Goal: Task Accomplishment & Management: Use online tool/utility

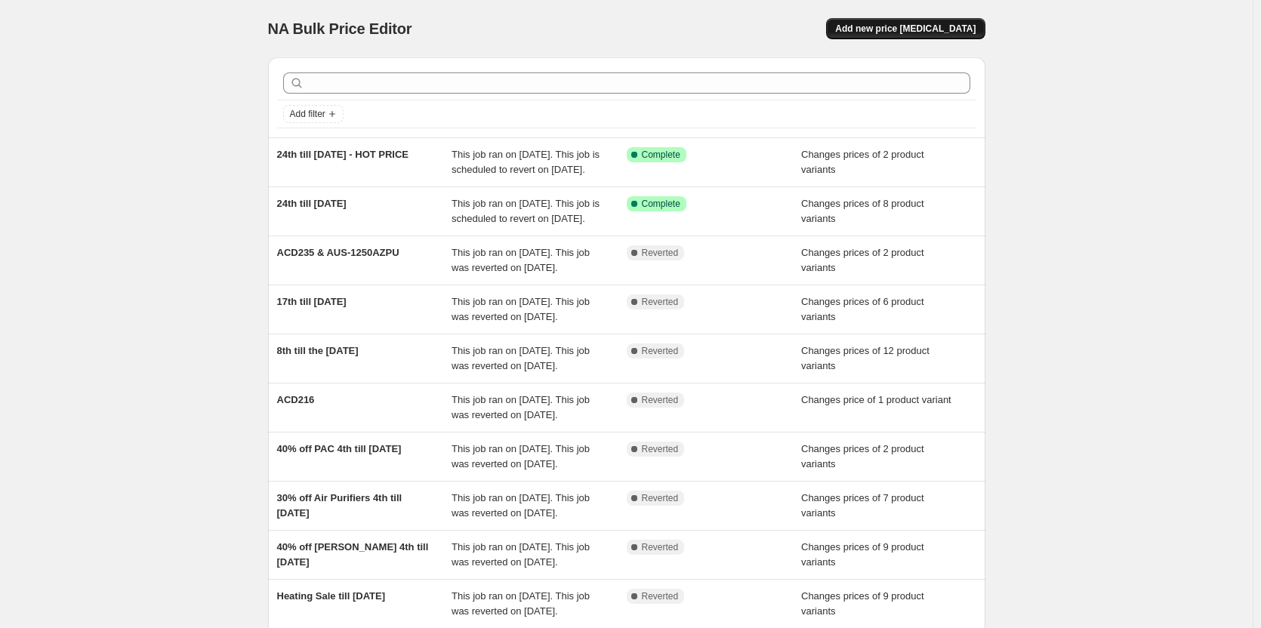
click at [906, 26] on span "Add new price [MEDICAL_DATA]" at bounding box center [905, 29] width 140 height 12
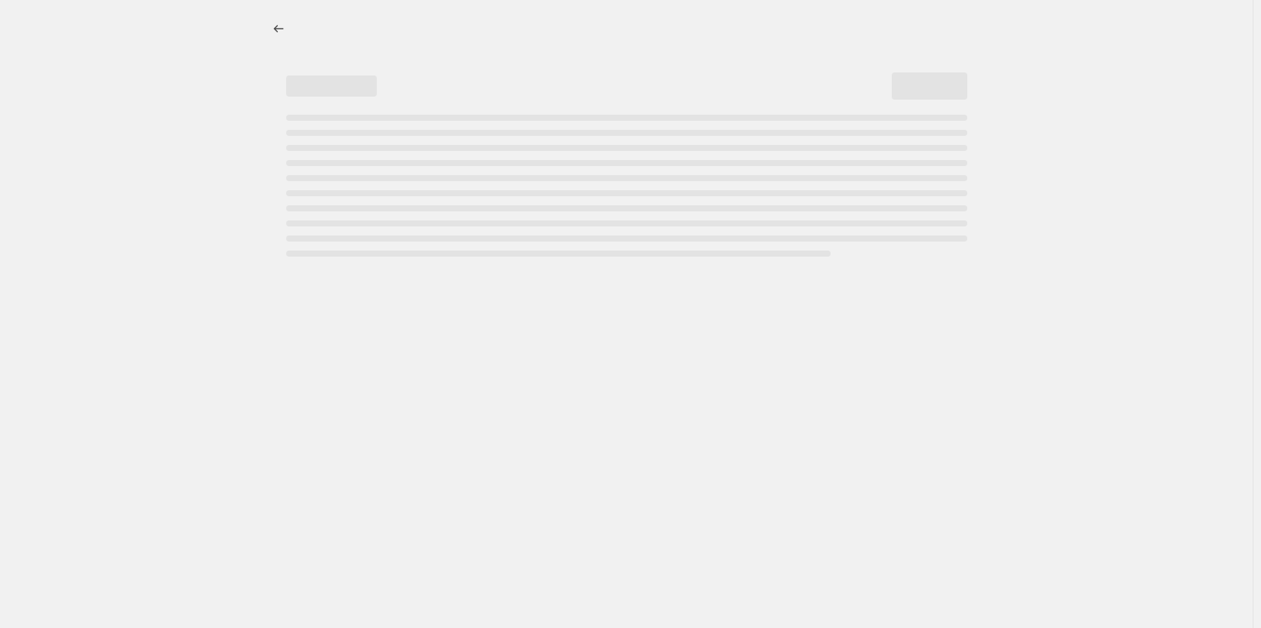
select select "percentage"
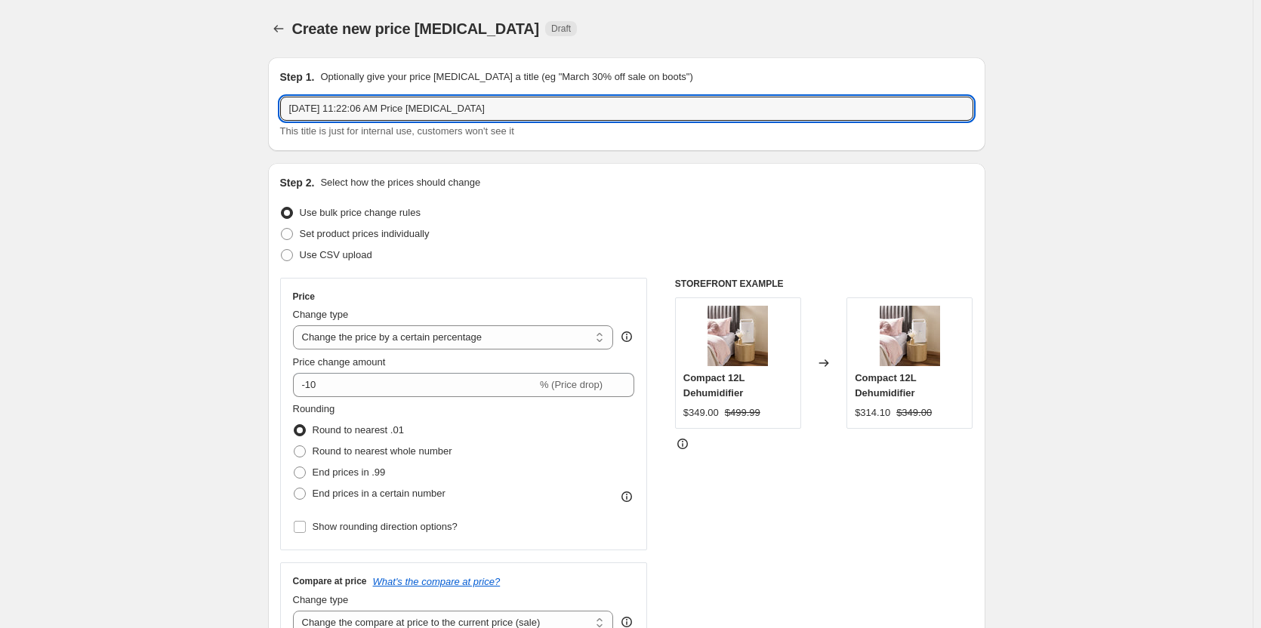
drag, startPoint x: 547, startPoint y: 114, endPoint x: 260, endPoint y: 100, distance: 288.0
paste input "ACD220"
paste input "C545(AU)"
type input "ACD220 & C545(AU)"
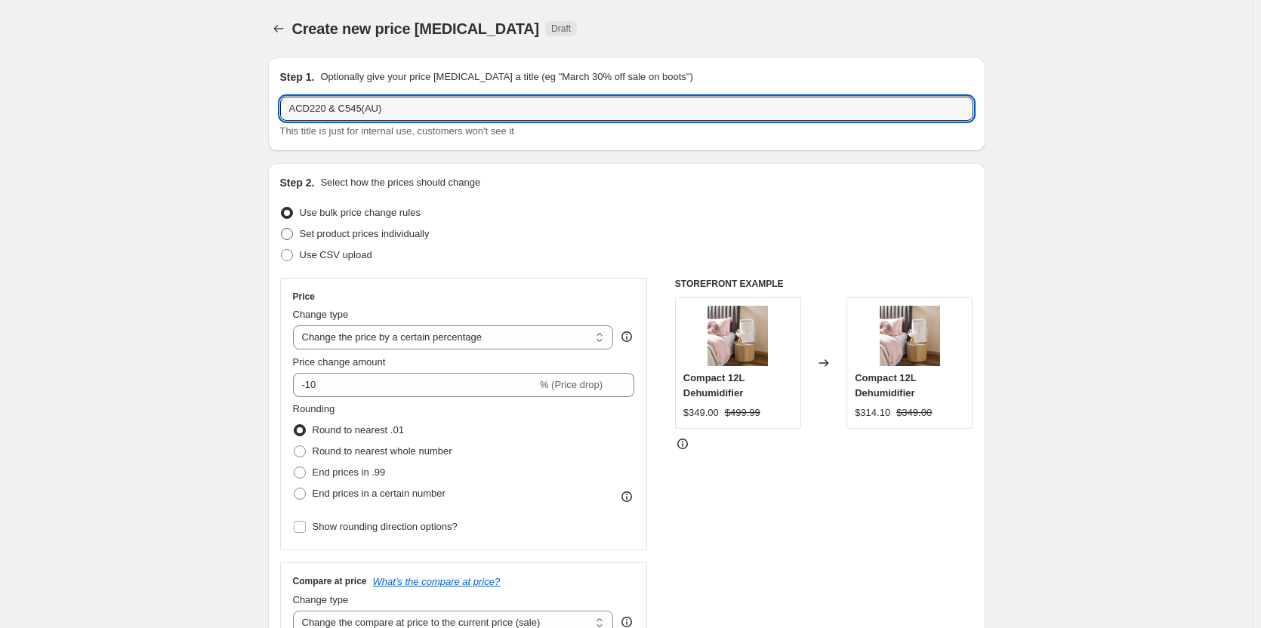
click at [289, 233] on span at bounding box center [287, 234] width 12 height 12
click at [282, 229] on input "Set product prices individually" at bounding box center [281, 228] width 1 height 1
radio input "true"
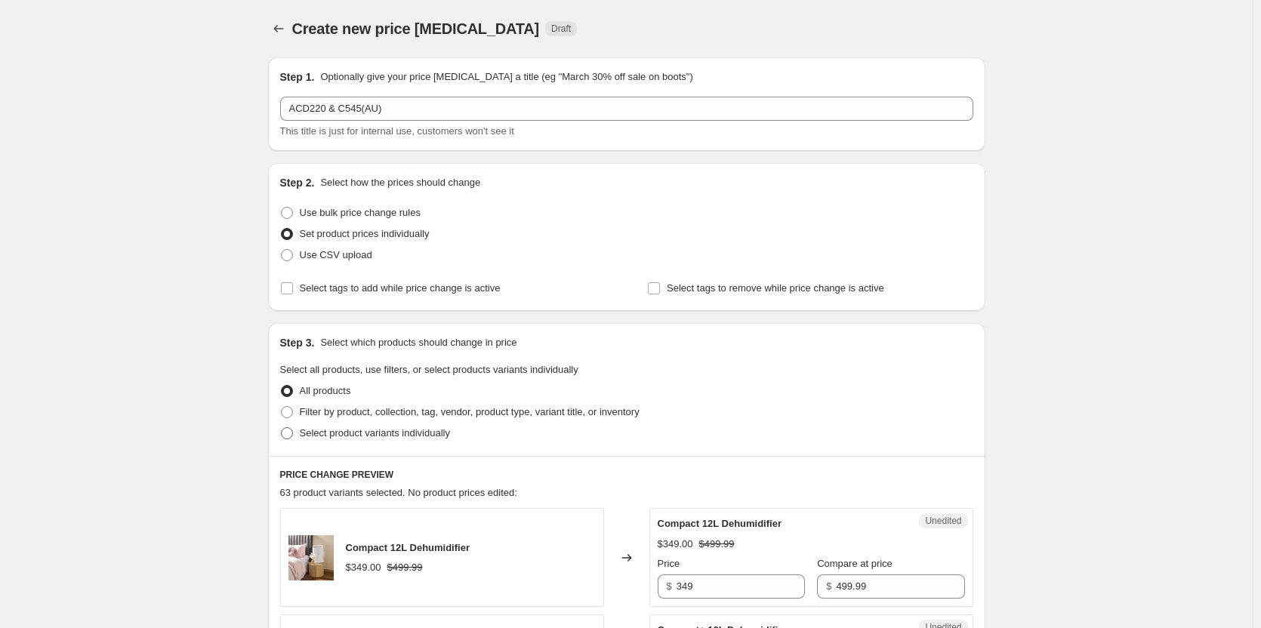
click at [290, 436] on span at bounding box center [287, 433] width 12 height 12
click at [282, 428] on input "Select product variants individually" at bounding box center [281, 427] width 1 height 1
radio input "true"
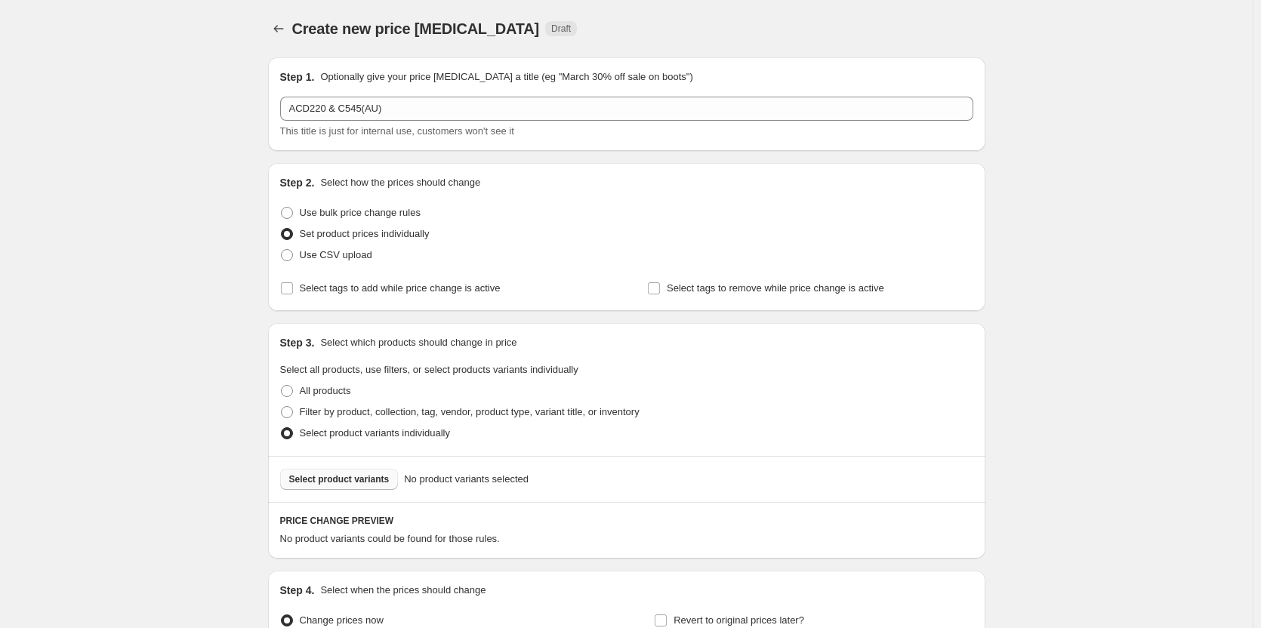
click at [357, 478] on span "Select product variants" at bounding box center [339, 479] width 100 height 12
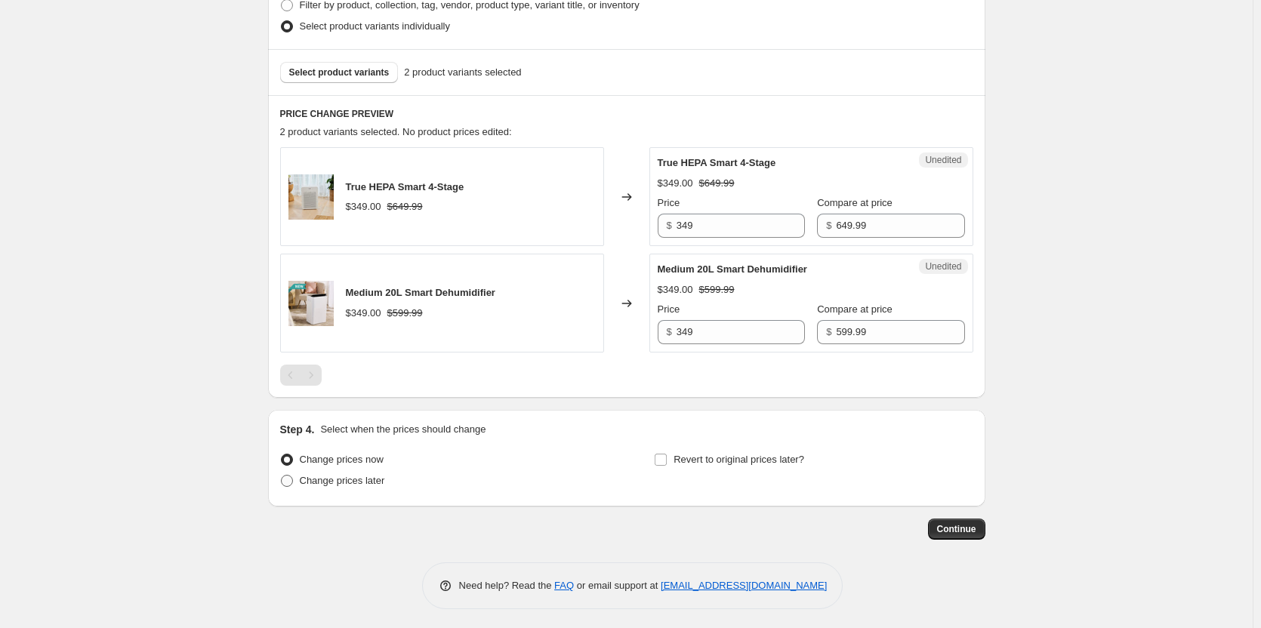
scroll to position [411, 0]
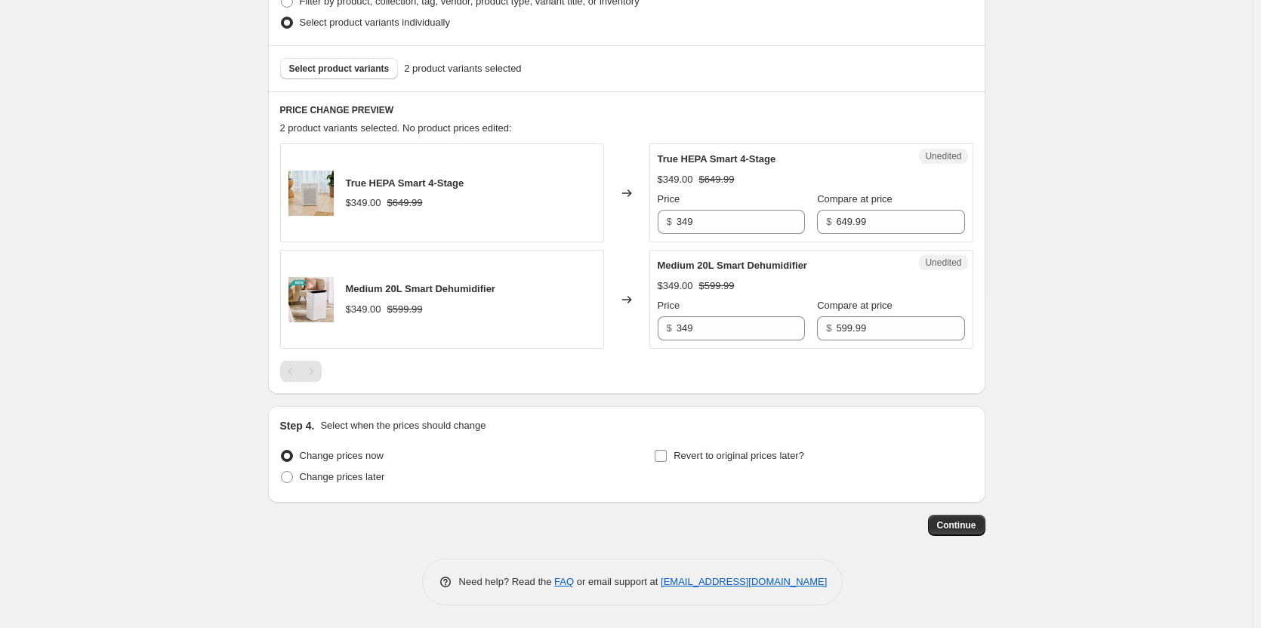
click at [667, 457] on input "Revert to original prices later?" at bounding box center [661, 456] width 12 height 12
checkbox input "true"
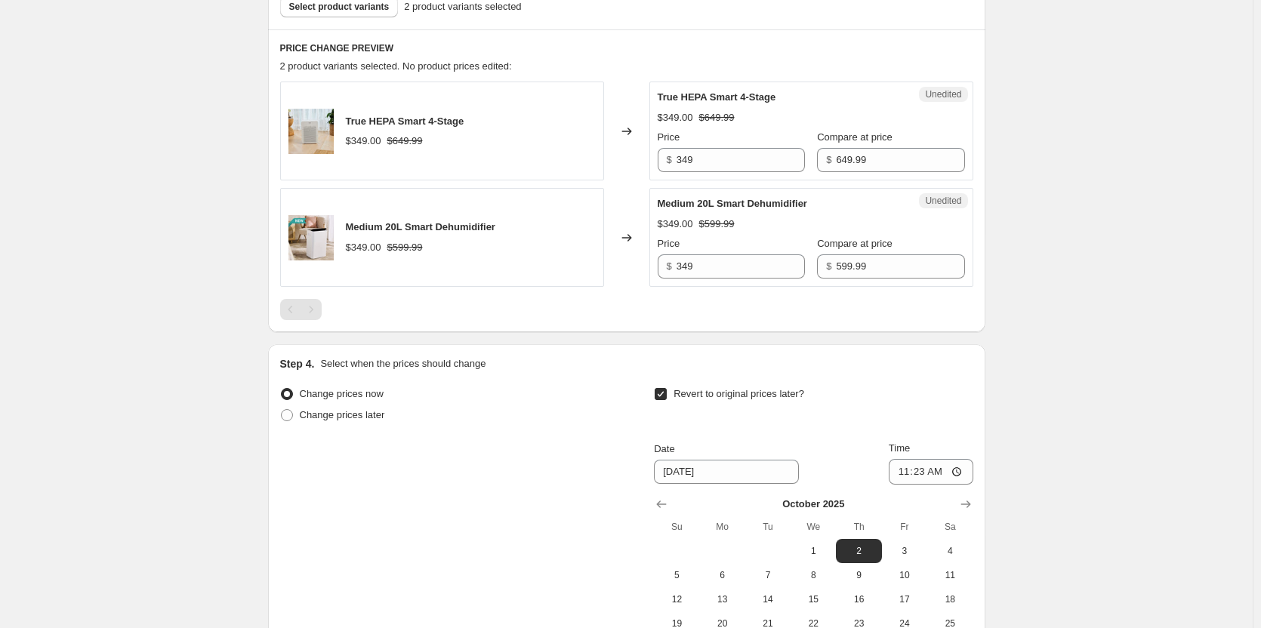
scroll to position [637, 0]
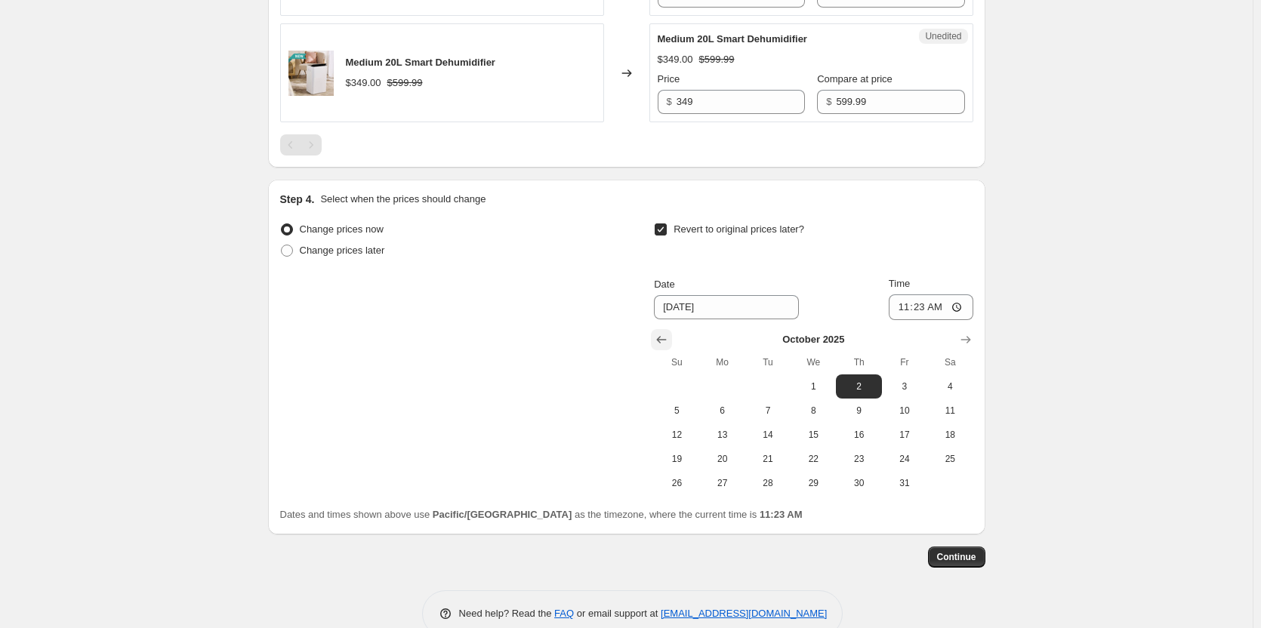
click at [669, 342] on icon "Show previous month, September 2025" at bounding box center [661, 339] width 15 height 15
click at [775, 473] on button "30" at bounding box center [767, 483] width 45 height 24
type input "9/30/2025"
click at [941, 307] on input "11:23" at bounding box center [931, 307] width 85 height 26
click at [970, 303] on input "11:23" at bounding box center [931, 307] width 85 height 26
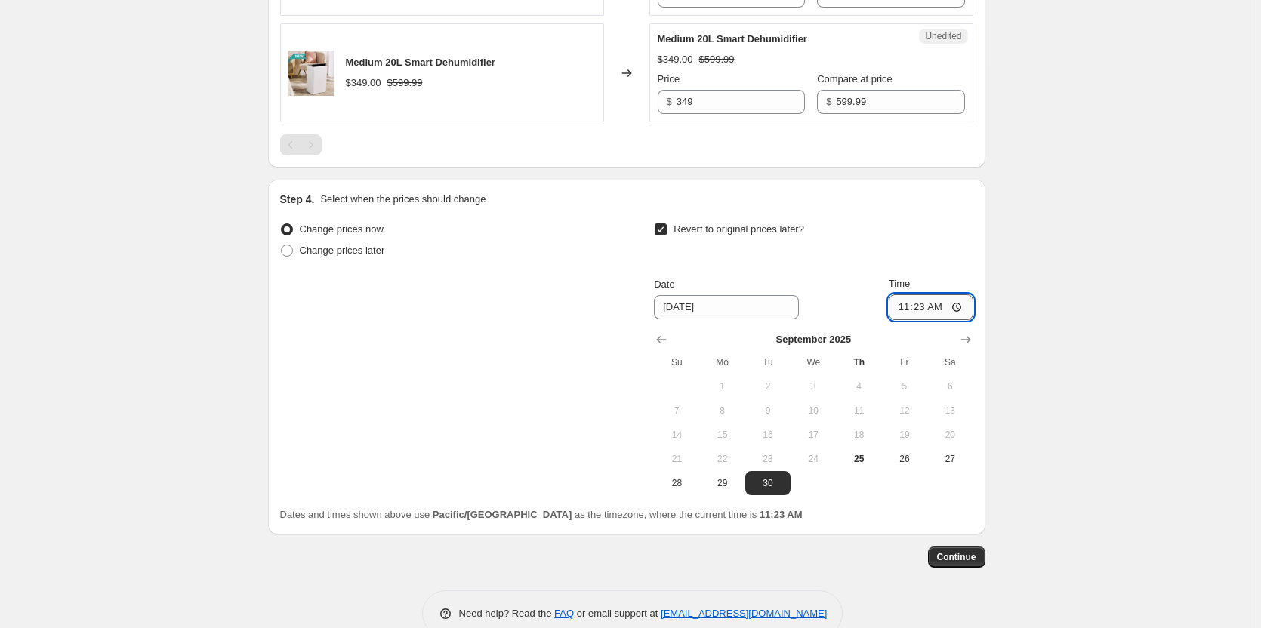
click at [966, 307] on input "11:23" at bounding box center [931, 307] width 85 height 26
type input "23:59"
click at [1086, 387] on div "Create new price change job. This page is ready Create new price change job Dra…" at bounding box center [626, 11] width 1252 height 1297
click at [947, 556] on span "Continue" at bounding box center [956, 557] width 39 height 12
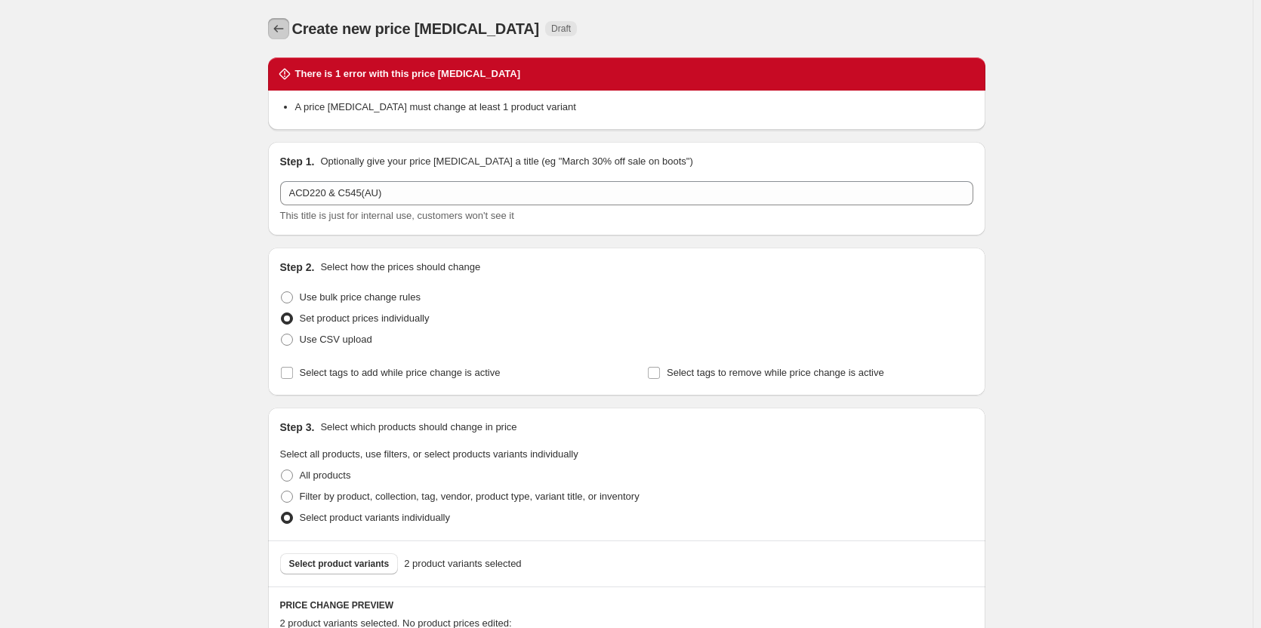
click at [281, 33] on icon "Price change jobs" at bounding box center [278, 28] width 15 height 15
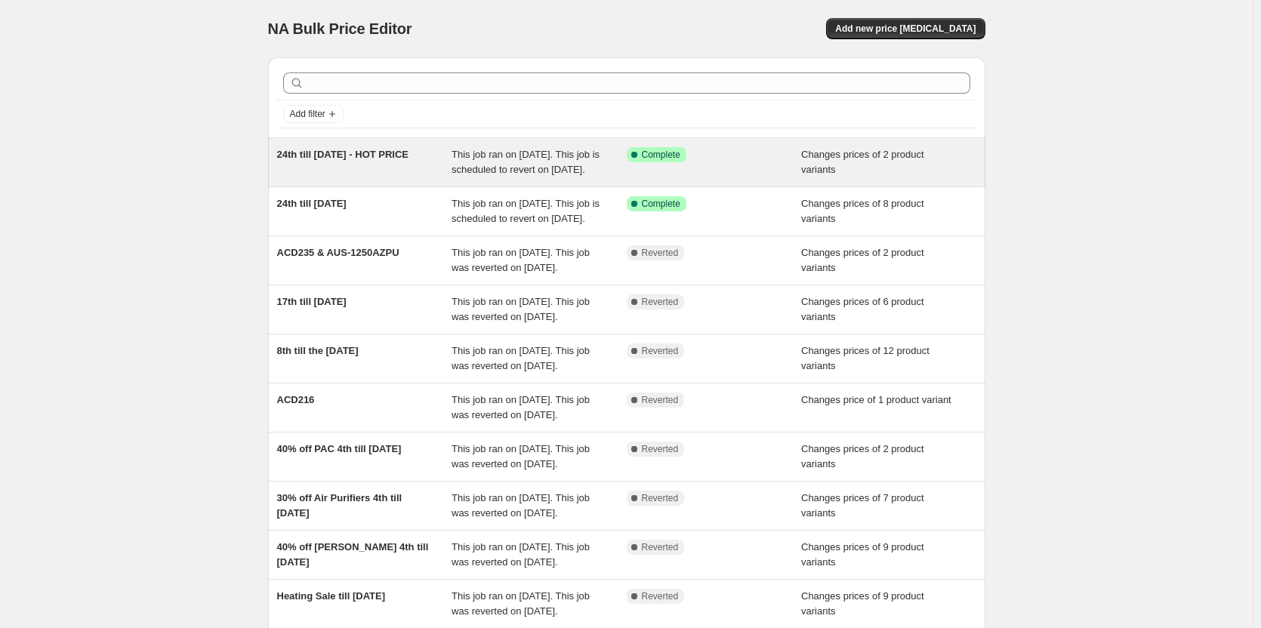
click at [375, 174] on div "24th till 30th Sept - HOT PRICE" at bounding box center [364, 162] width 175 height 30
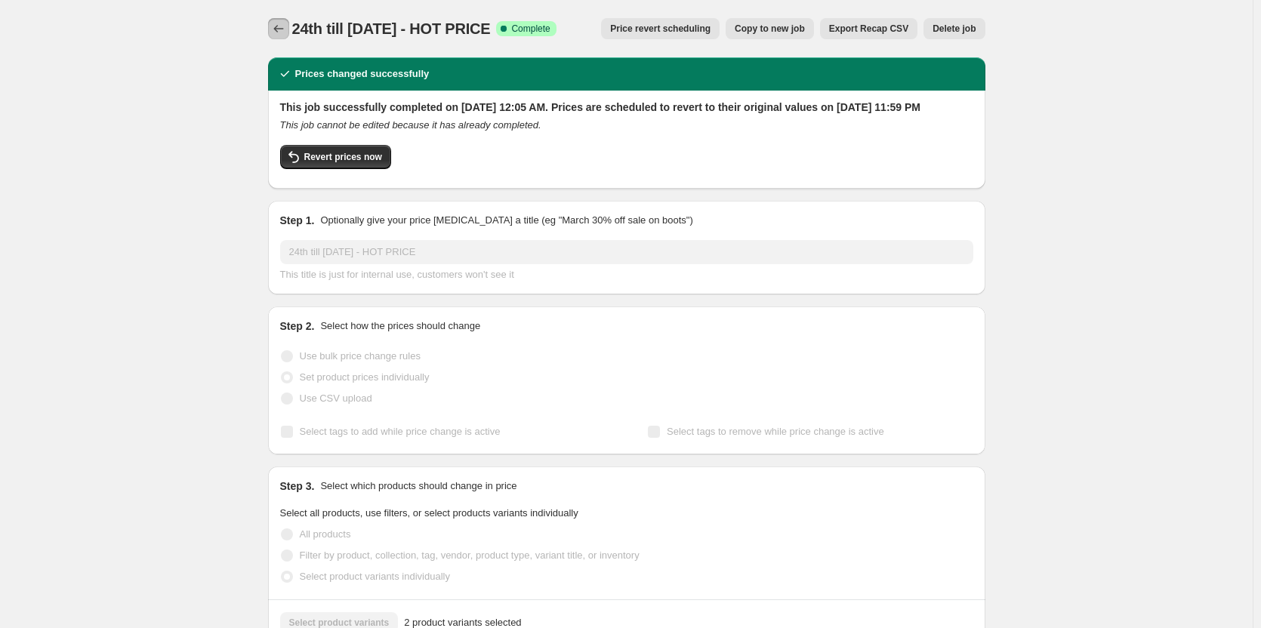
click at [279, 24] on icon "Price change jobs" at bounding box center [278, 28] width 15 height 15
